Goal: Use online tool/utility: Utilize a website feature to perform a specific function

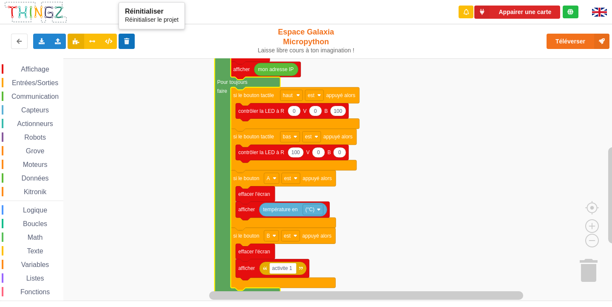
click at [125, 45] on button at bounding box center [127, 41] width 17 height 15
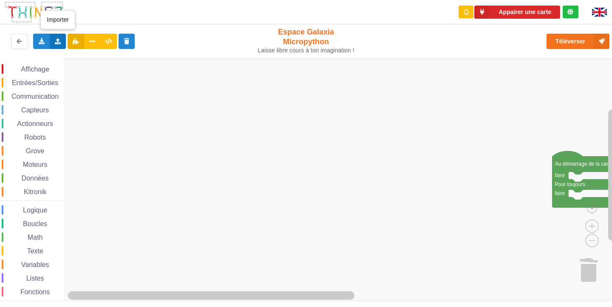
click at [59, 40] on icon at bounding box center [57, 40] width 7 height 5
click at [79, 58] on span "Importer un assemblage de blocs" at bounding box center [117, 57] width 88 height 7
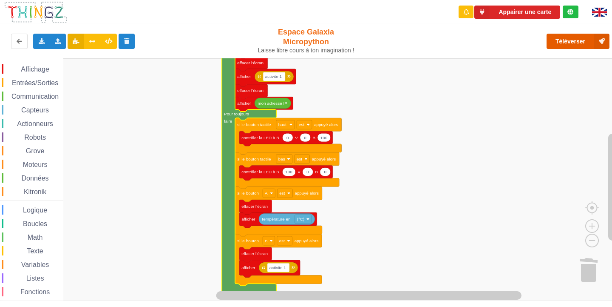
click at [561, 34] on button "Téléverser" at bounding box center [578, 41] width 63 height 15
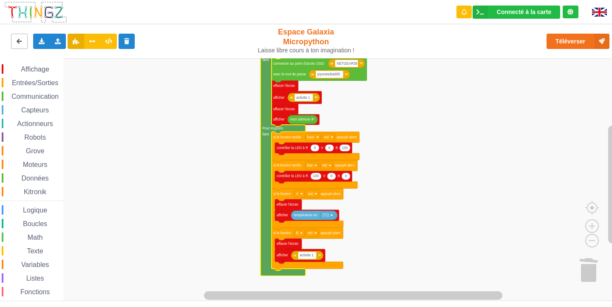
click at [16, 40] on icon at bounding box center [19, 40] width 7 height 5
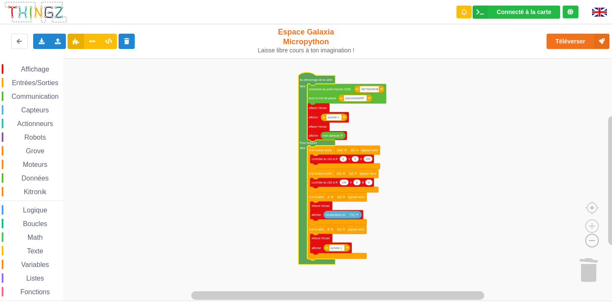
click at [589, 244] on image "Espace de travail de Blocky" at bounding box center [578, 220] width 41 height 53
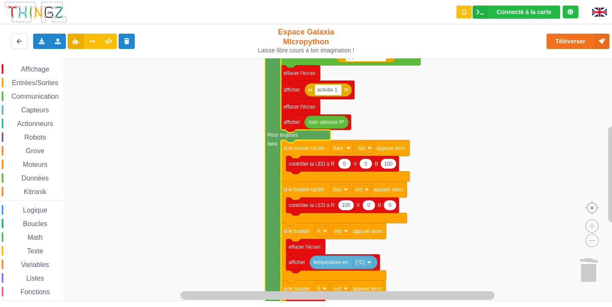
click at [593, 208] on image "Espace de travail de Blocky" at bounding box center [606, 188] width 41 height 53
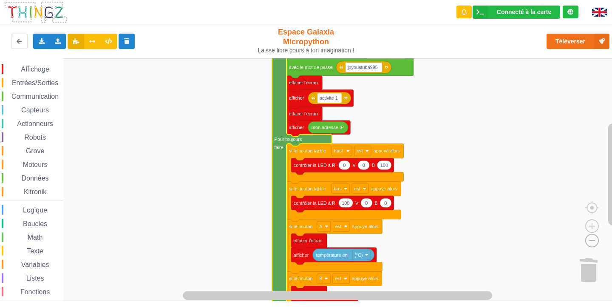
click at [588, 242] on image "Espace de travail de Blocky" at bounding box center [578, 220] width 41 height 53
click at [590, 242] on image "Espace de travail de Blocky" at bounding box center [578, 220] width 41 height 53
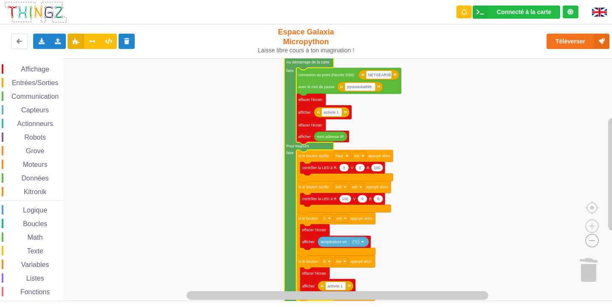
click at [590, 242] on image "Espace de travail de Blocky" at bounding box center [578, 220] width 41 height 53
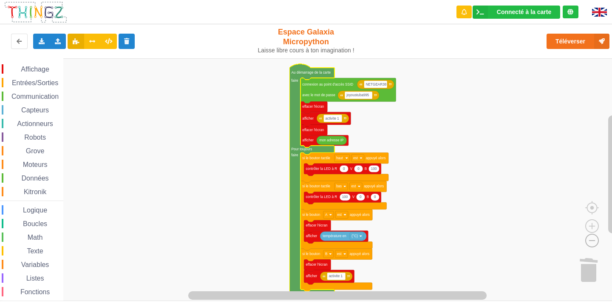
click at [590, 242] on image "Espace de travail de Blocky" at bounding box center [578, 220] width 41 height 53
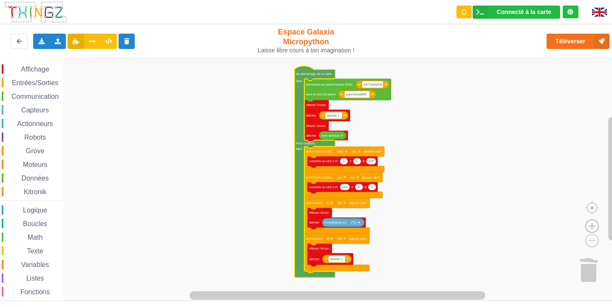
click at [597, 224] on image "Espace de travail de Blocky" at bounding box center [592, 206] width 41 height 53
click at [590, 245] on image "Espace de travail de Blocky" at bounding box center [578, 220] width 41 height 53
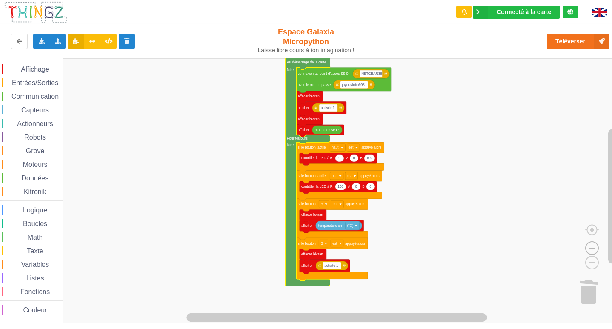
click at [593, 249] on image "Espace de travail de Blocky" at bounding box center [592, 228] width 41 height 53
click at [590, 243] on image "Espace de travail de Blocky" at bounding box center [592, 228] width 41 height 53
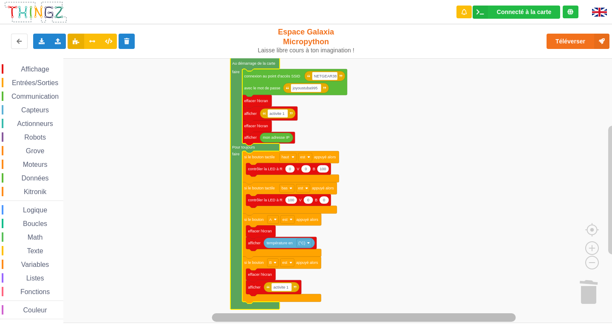
click at [397, 306] on div "Connecté à la carte Réglages Ouvrir le moniteur automatiquement Connexion autom…" at bounding box center [306, 164] width 612 height 329
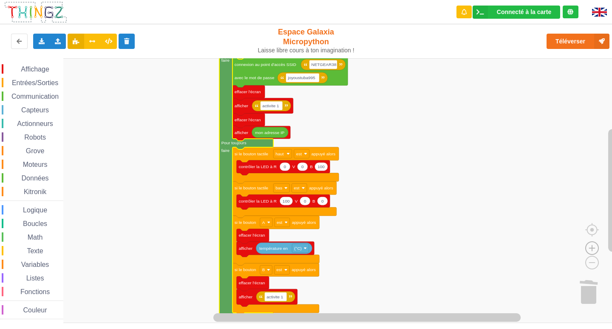
click at [592, 247] on image "Espace de travail de Blocky" at bounding box center [592, 228] width 41 height 53
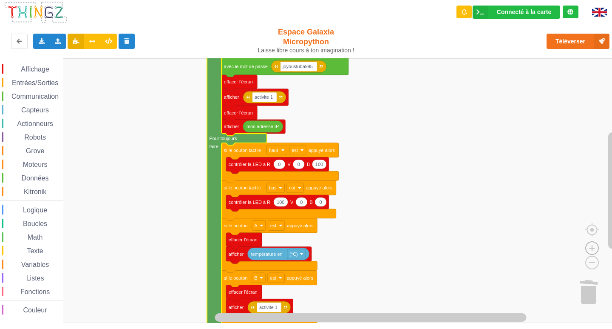
click at [592, 247] on image "Espace de travail de Blocky" at bounding box center [592, 228] width 41 height 53
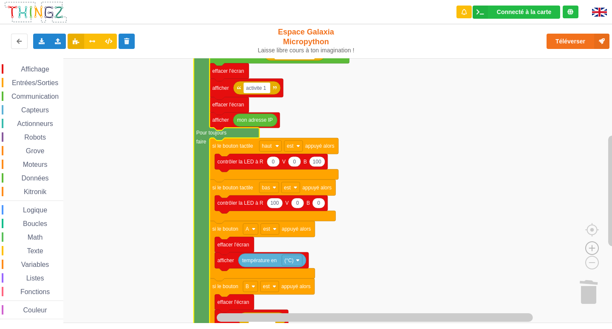
click at [592, 247] on image "Espace de travail de Blocky" at bounding box center [592, 228] width 41 height 53
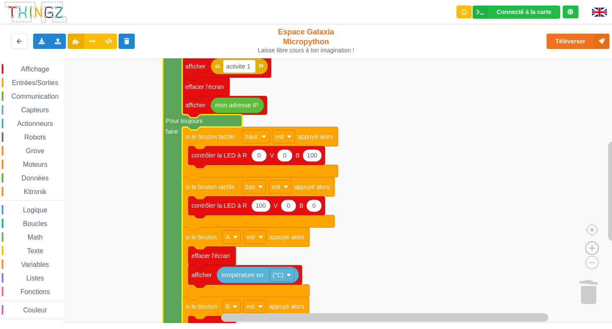
click at [592, 247] on image "Espace de travail de Blocky" at bounding box center [592, 228] width 41 height 53
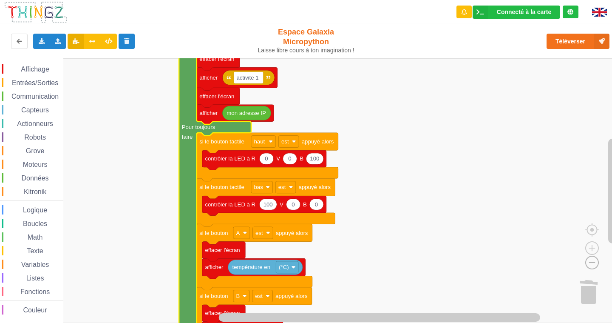
click at [592, 264] on image "Espace de travail de Blocky" at bounding box center [578, 242] width 41 height 53
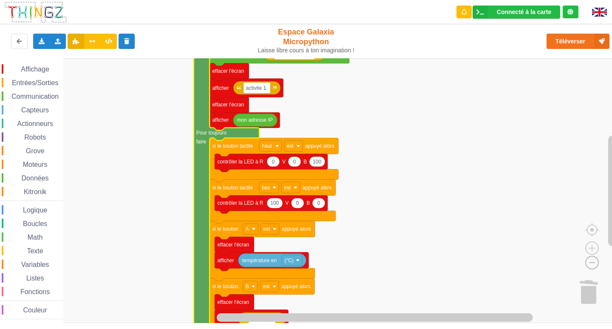
click at [592, 264] on image "Espace de travail de Blocky" at bounding box center [578, 242] width 41 height 53
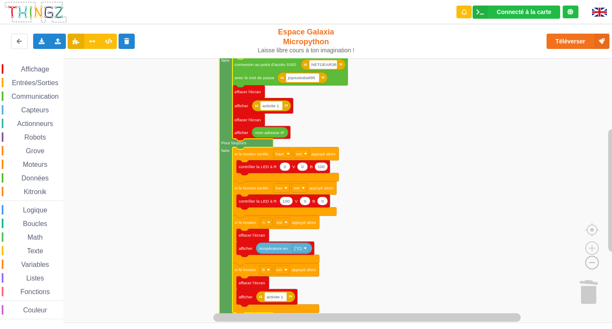
click at [592, 264] on image "Espace de travail de Blocky" at bounding box center [578, 242] width 41 height 53
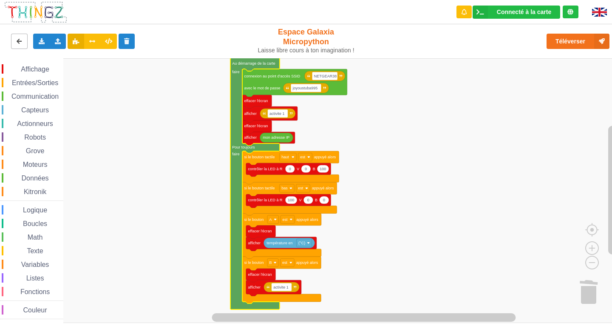
click at [16, 38] on icon at bounding box center [19, 40] width 7 height 5
click at [39, 38] on icon at bounding box center [41, 40] width 7 height 5
click at [122, 151] on rect "Espace de travail de Blocky" at bounding box center [309, 190] width 618 height 265
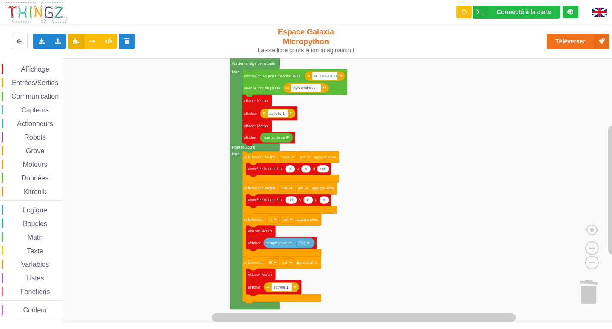
click at [388, 251] on rect "Espace de travail de Blocky" at bounding box center [309, 190] width 618 height 265
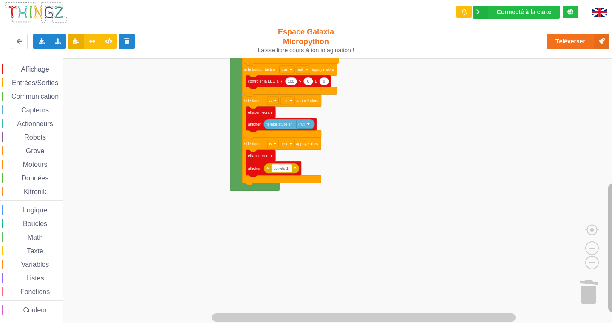
click at [612, 306] on html "Connecté à la carte Réglages Ouvrir le moniteur automatiquement Connexion autom…" at bounding box center [306, 164] width 612 height 329
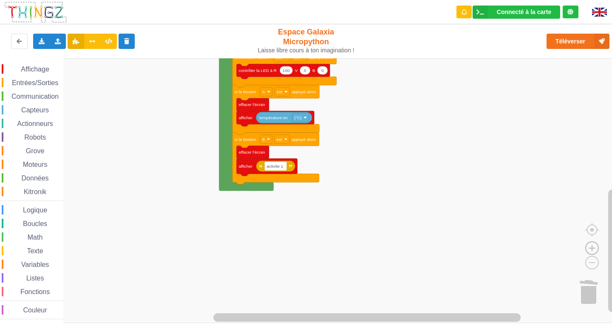
click at [592, 248] on image "Espace de travail de Blocky" at bounding box center [592, 228] width 41 height 53
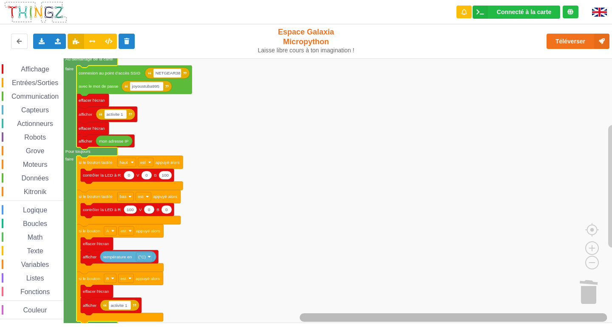
click at [383, 306] on html "Connecté à la carte Réglages Ouvrir le moniteur automatiquement Connexion autom…" at bounding box center [306, 164] width 612 height 329
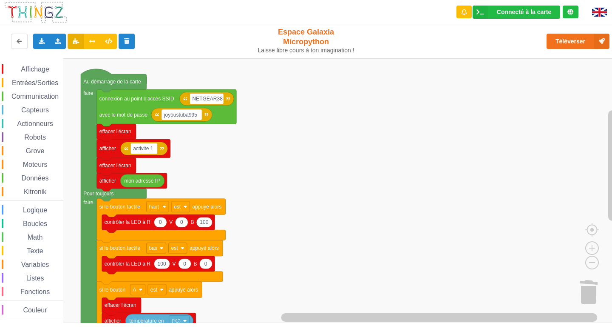
click at [251, 294] on rect "Espace de travail de Blocky" at bounding box center [309, 190] width 618 height 265
click at [589, 43] on button "Téléverser" at bounding box center [578, 41] width 63 height 15
